Goal: Task Accomplishment & Management: Manage account settings

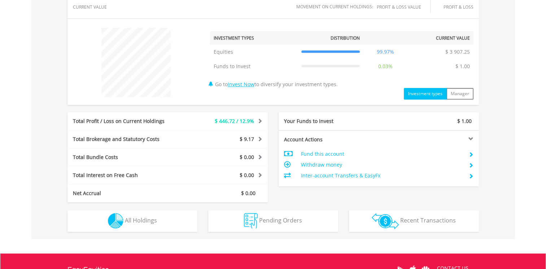
scroll to position [69, 137]
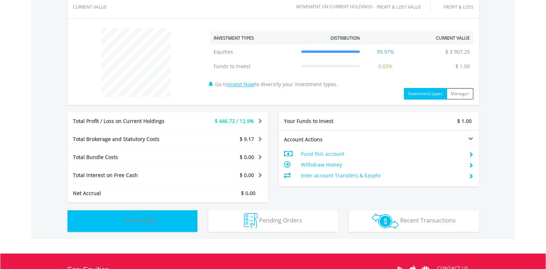
click at [143, 220] on span "All Holdings" at bounding box center [141, 221] width 32 height 8
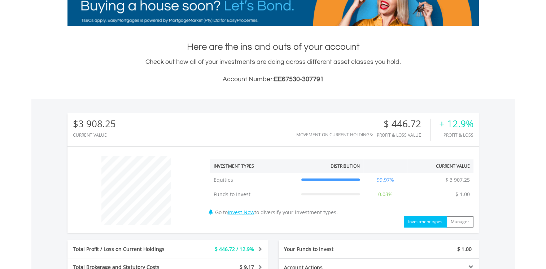
scroll to position [0, 0]
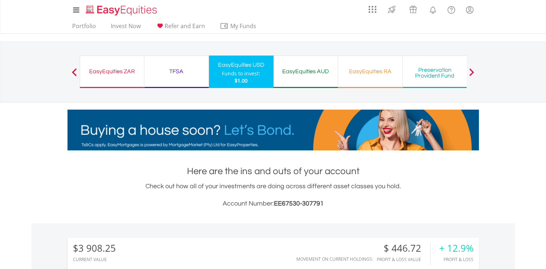
drag, startPoint x: 105, startPoint y: 70, endPoint x: 123, endPoint y: 89, distance: 26.0
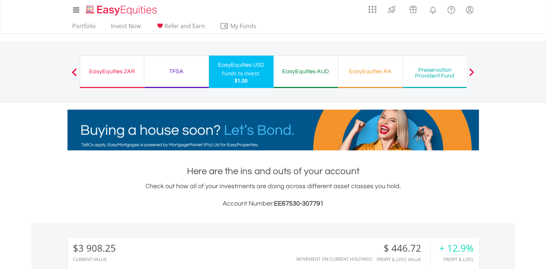
click at [105, 70] on div "EasyEquities ZAR" at bounding box center [111, 71] width 55 height 10
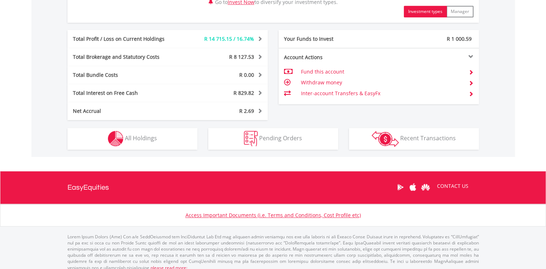
scroll to position [384, 0]
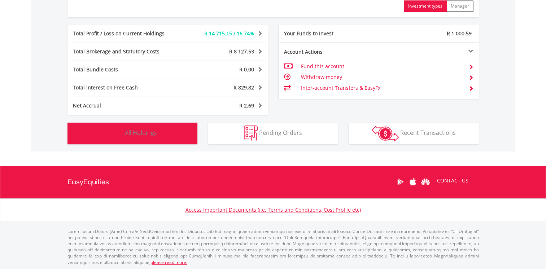
click at [141, 132] on span "All Holdings" at bounding box center [141, 133] width 32 height 8
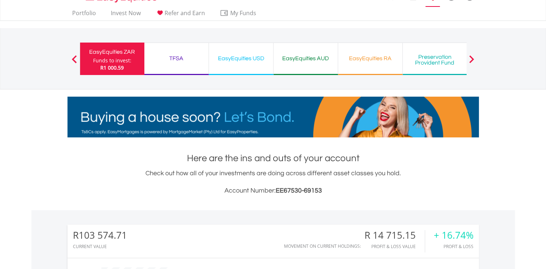
scroll to position [0, 0]
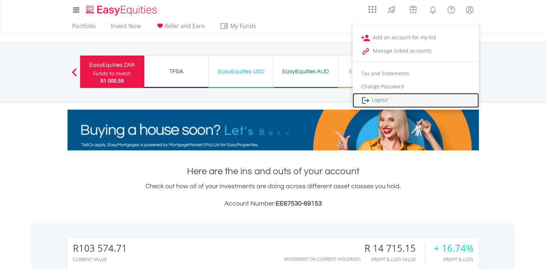
drag, startPoint x: 382, startPoint y: 99, endPoint x: 357, endPoint y: 119, distance: 32.1
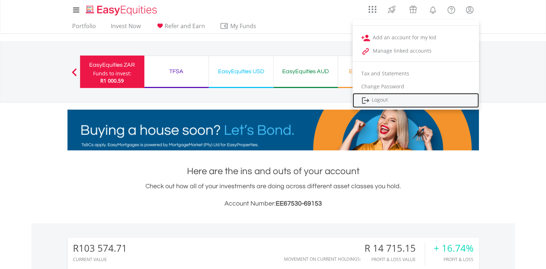
click at [382, 99] on link "Logout" at bounding box center [416, 100] width 126 height 15
